Goal: Transaction & Acquisition: Purchase product/service

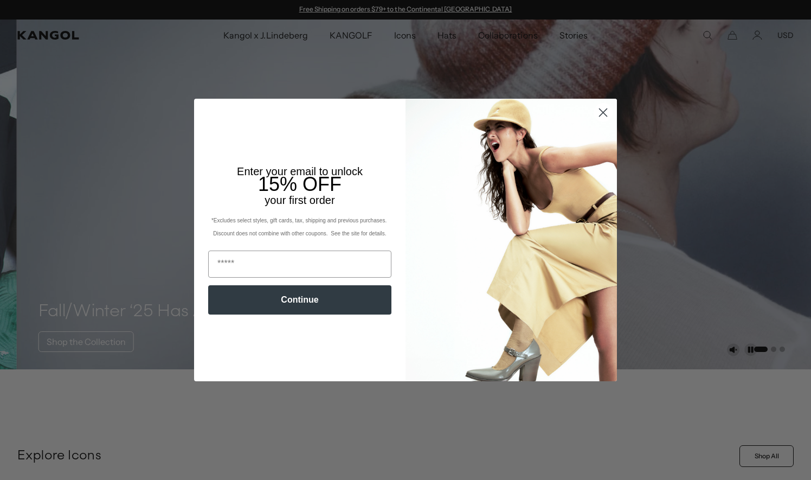
drag, startPoint x: 0, startPoint y: 0, endPoint x: 598, endPoint y: 111, distance: 608.6
click at [598, 111] on circle "Close dialog" at bounding box center [603, 113] width 18 height 18
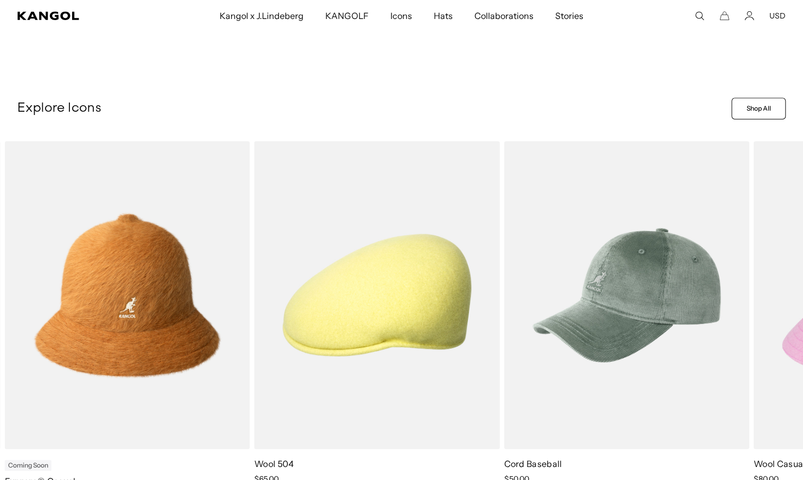
scroll to position [436, 0]
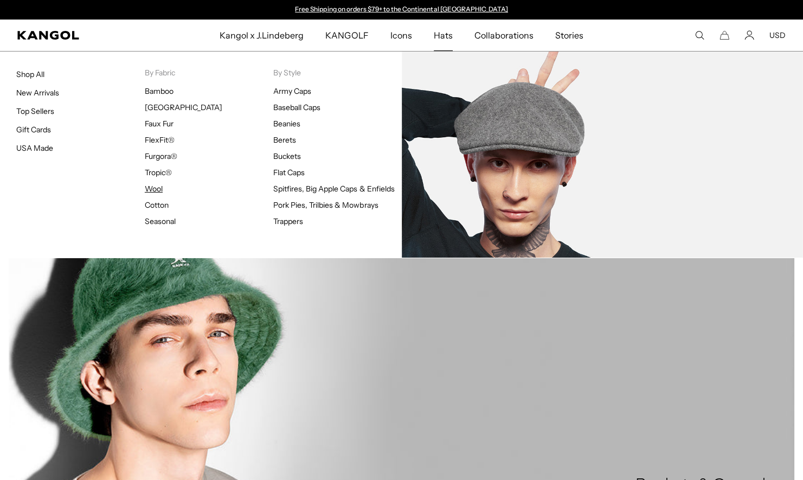
click at [156, 189] on link "Wool" at bounding box center [154, 189] width 18 height 10
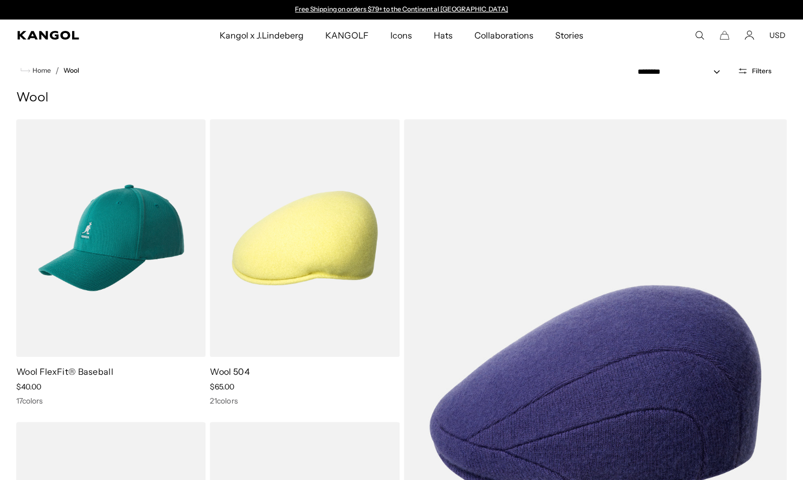
click at [697, 36] on use "Search here" at bounding box center [700, 35] width 8 height 8
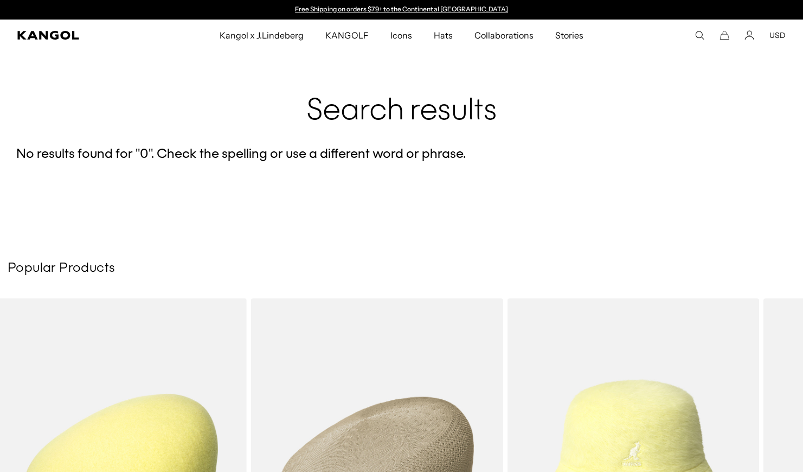
click at [699, 36] on icon "Search here" at bounding box center [699, 35] width 10 height 10
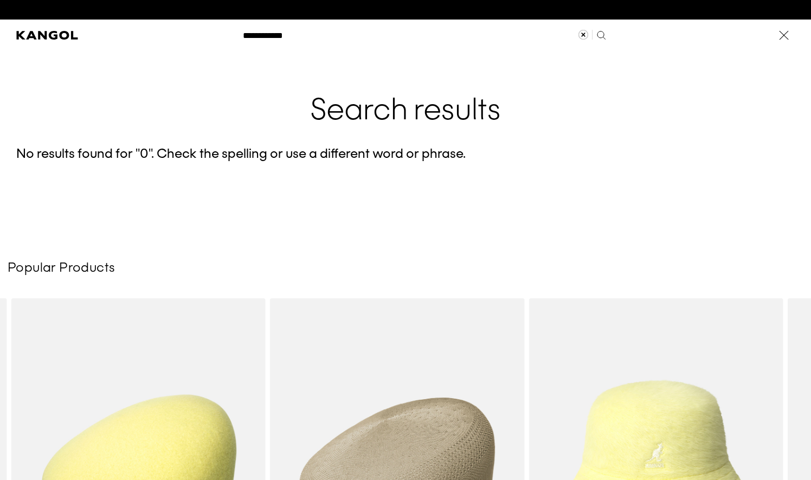
click at [304, 38] on input "**********" at bounding box center [423, 35] width 375 height 27
type input "*****"
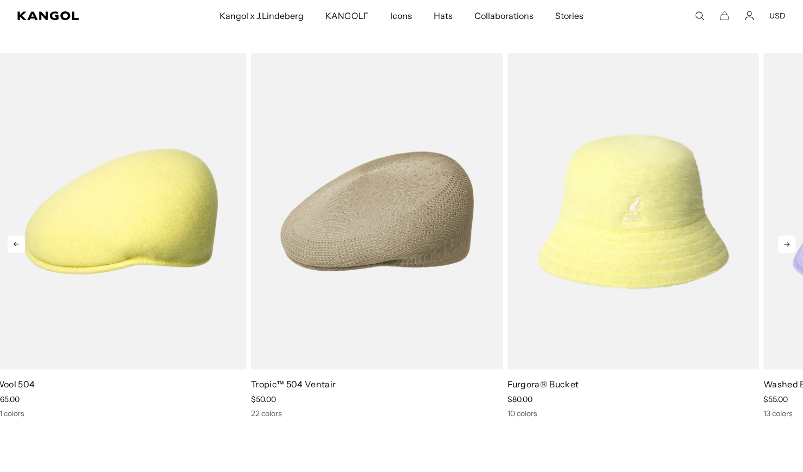
click at [786, 240] on icon at bounding box center [786, 243] width 17 height 17
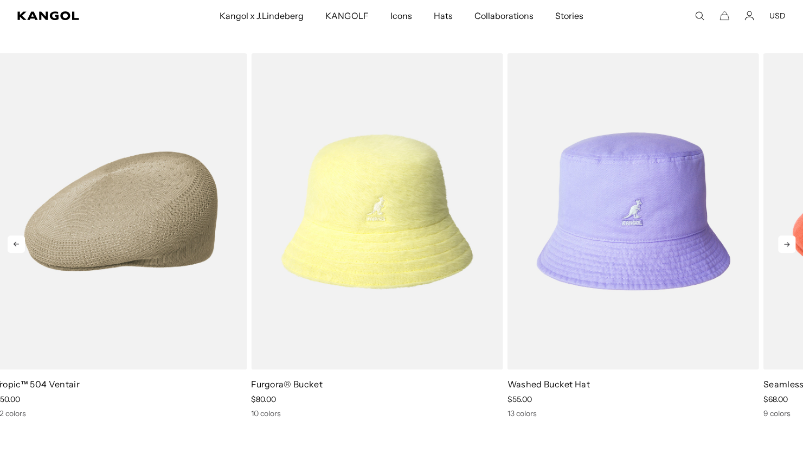
click at [786, 240] on icon at bounding box center [786, 243] width 17 height 17
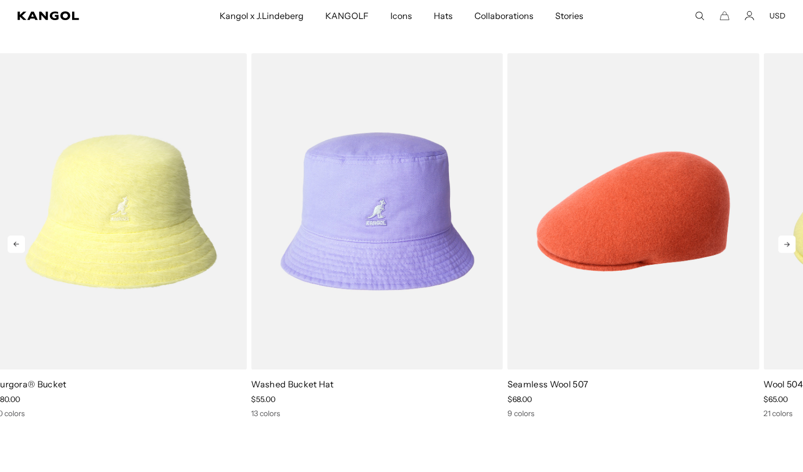
click at [786, 240] on icon at bounding box center [786, 243] width 17 height 17
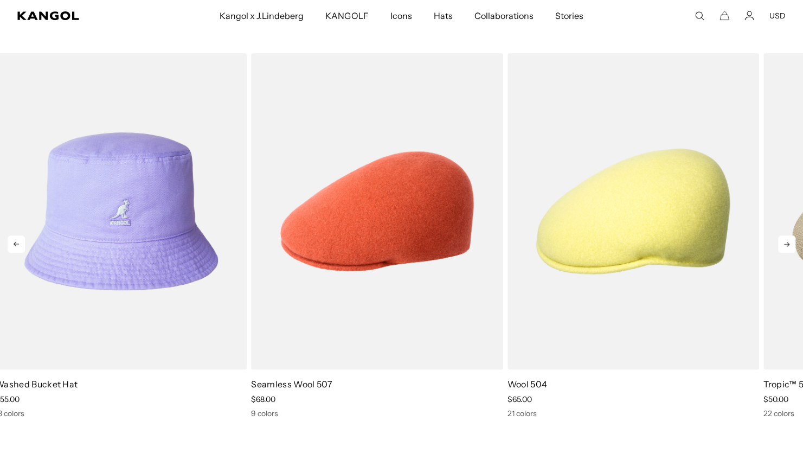
click at [786, 240] on icon at bounding box center [786, 243] width 17 height 17
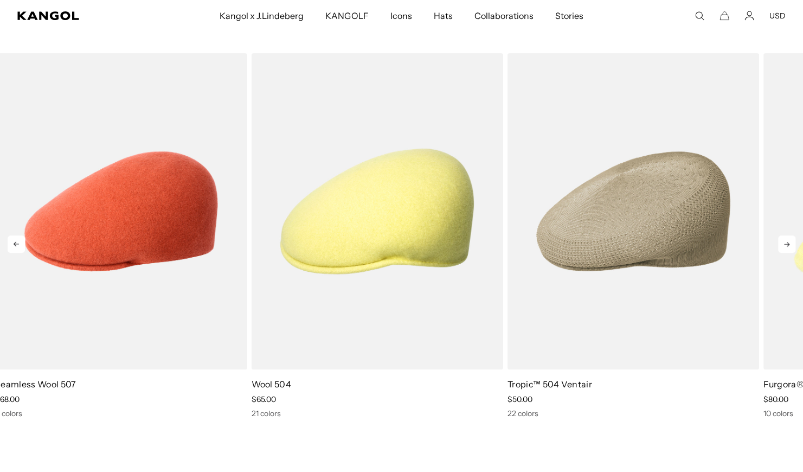
click at [786, 240] on icon at bounding box center [786, 243] width 17 height 17
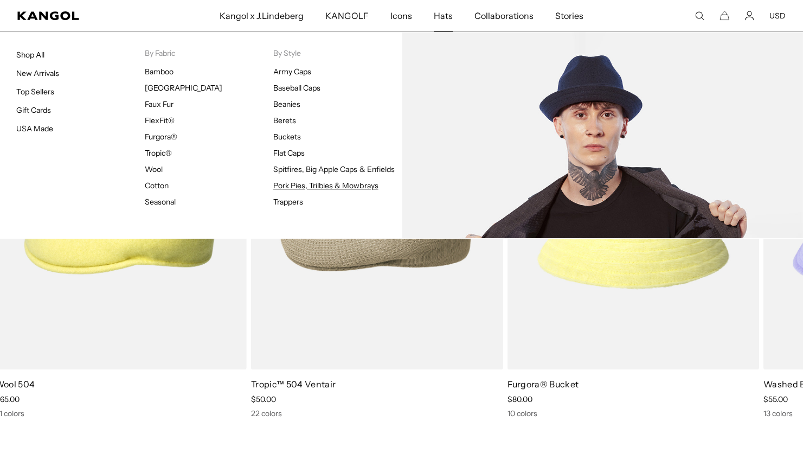
scroll to position [0, 223]
click at [284, 186] on link "Pork Pies, Trilbies & Mowbrays" at bounding box center [325, 186] width 105 height 10
